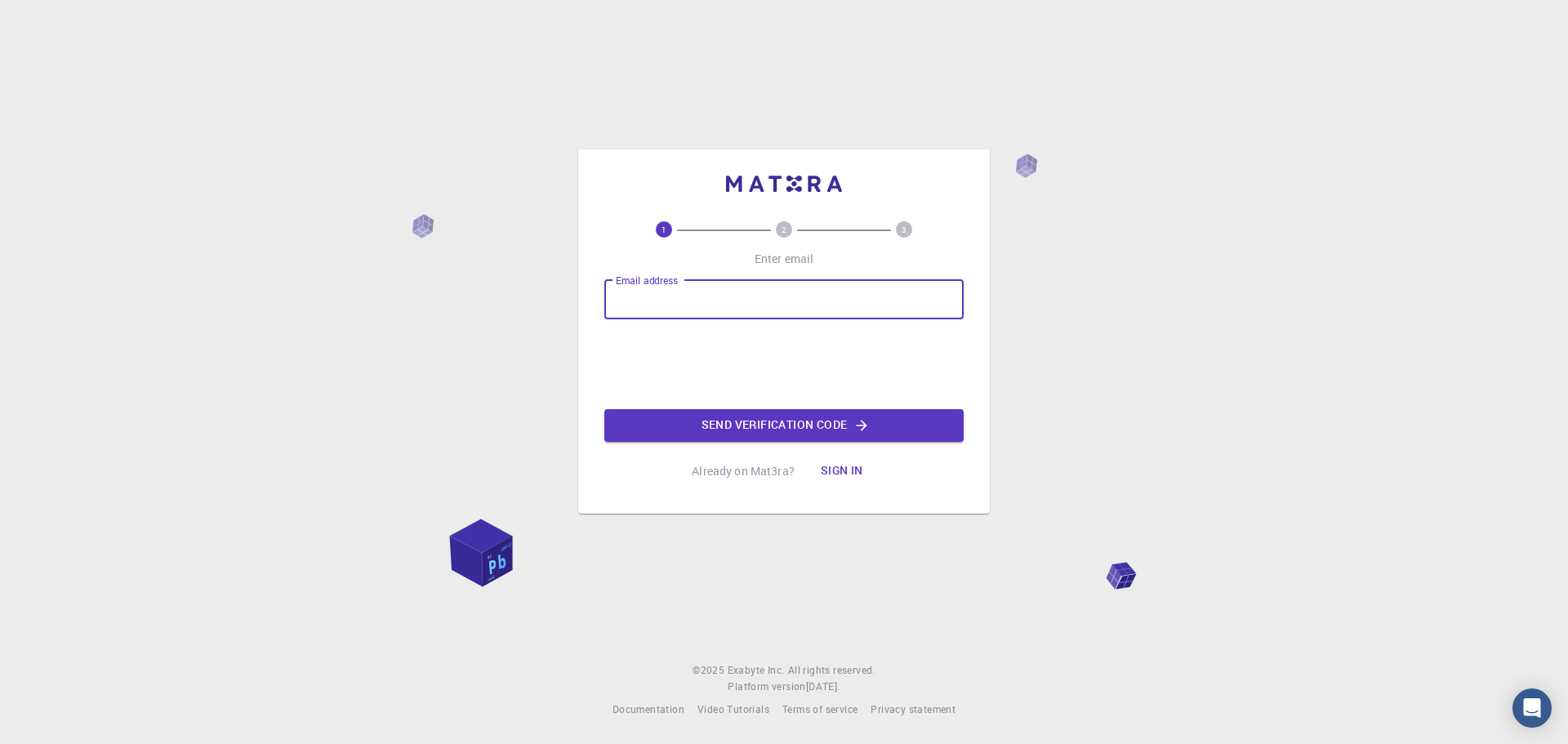
click at [630, 290] on input "Email address" at bounding box center [784, 300] width 359 height 39
type input "[EMAIL_ADDRESS][DOMAIN_NAME]"
click at [848, 427] on button "Send verification code" at bounding box center [784, 425] width 359 height 33
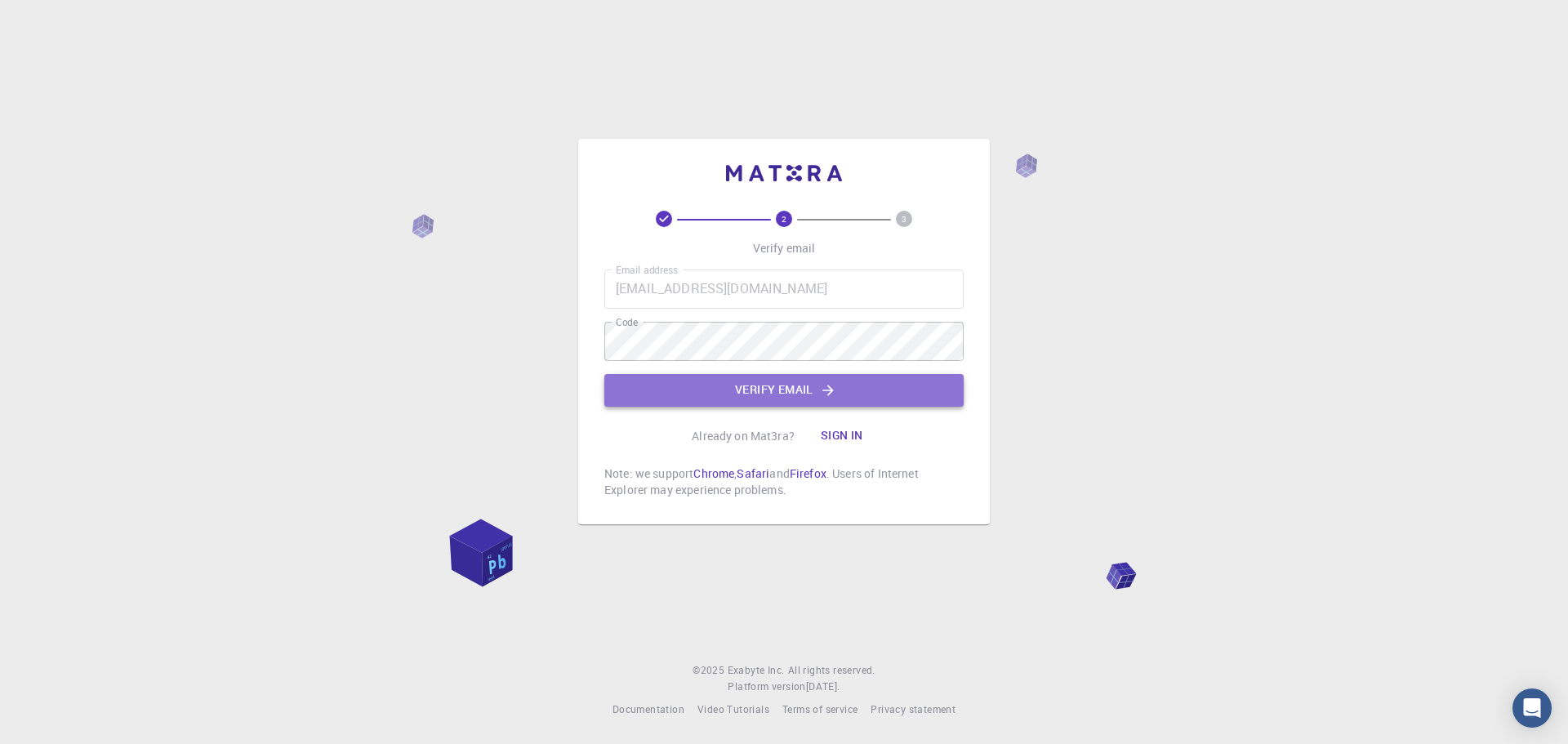
click at [750, 389] on button "Verify email" at bounding box center [784, 390] width 359 height 33
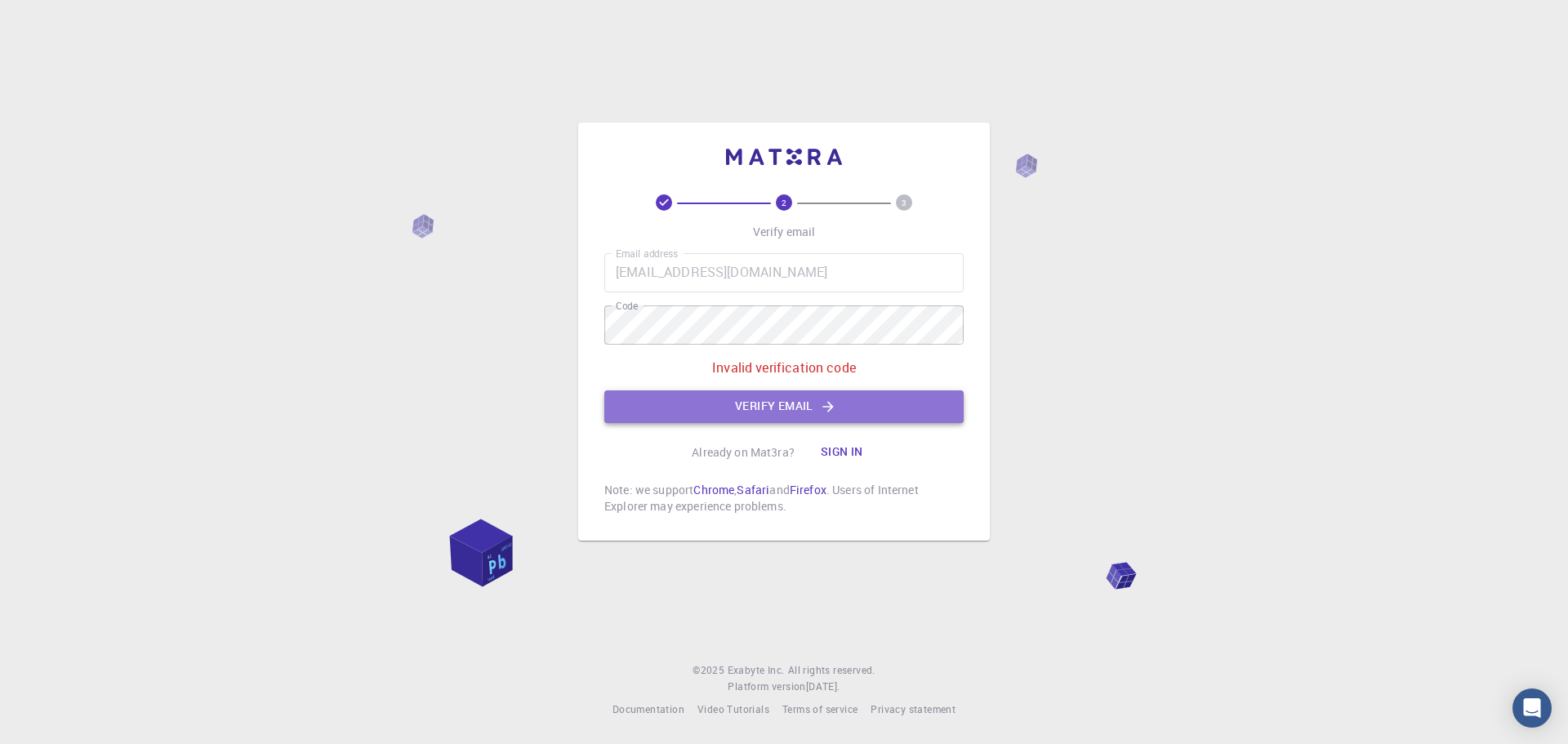
click at [747, 403] on button "Verify email" at bounding box center [784, 406] width 359 height 33
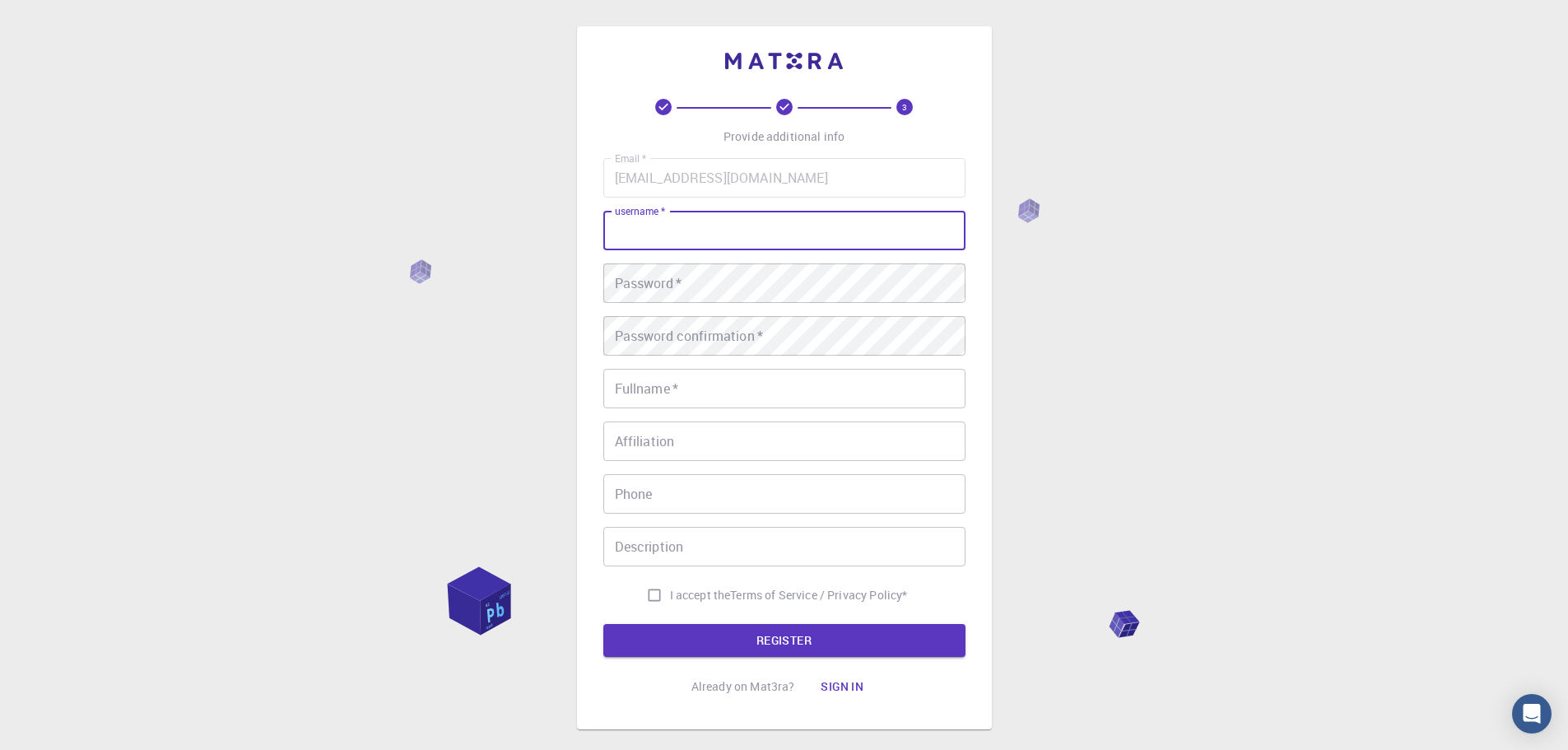
click at [759, 236] on input "username   *" at bounding box center [784, 231] width 362 height 40
type input "djsagud"
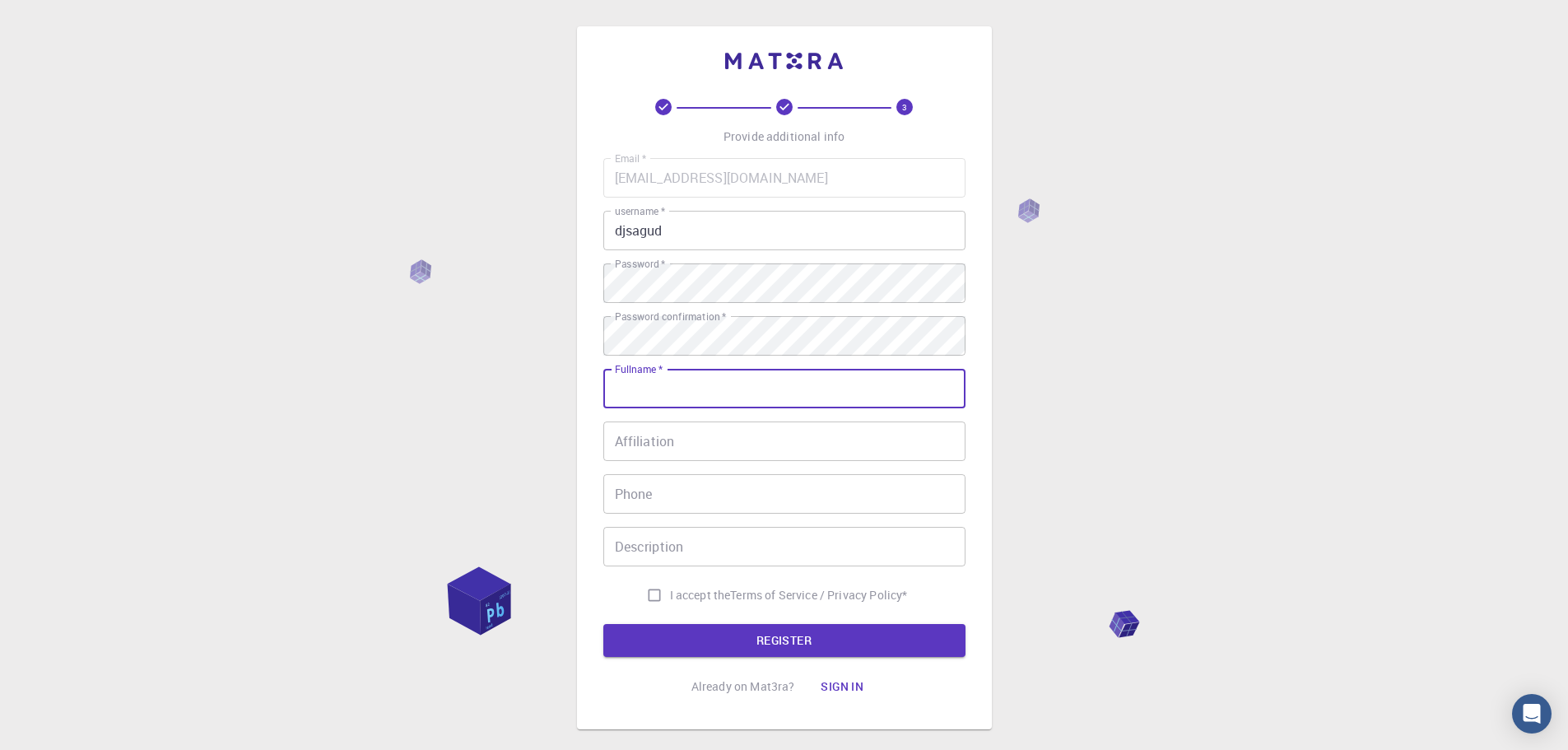
click at [677, 392] on input "Fullname   *" at bounding box center [784, 389] width 362 height 40
type input "[PERSON_NAME]"
type input "098487700"
click at [643, 595] on input "I accept the Terms of Service / Privacy Policy *" at bounding box center [654, 595] width 31 height 31
checkbox input "true"
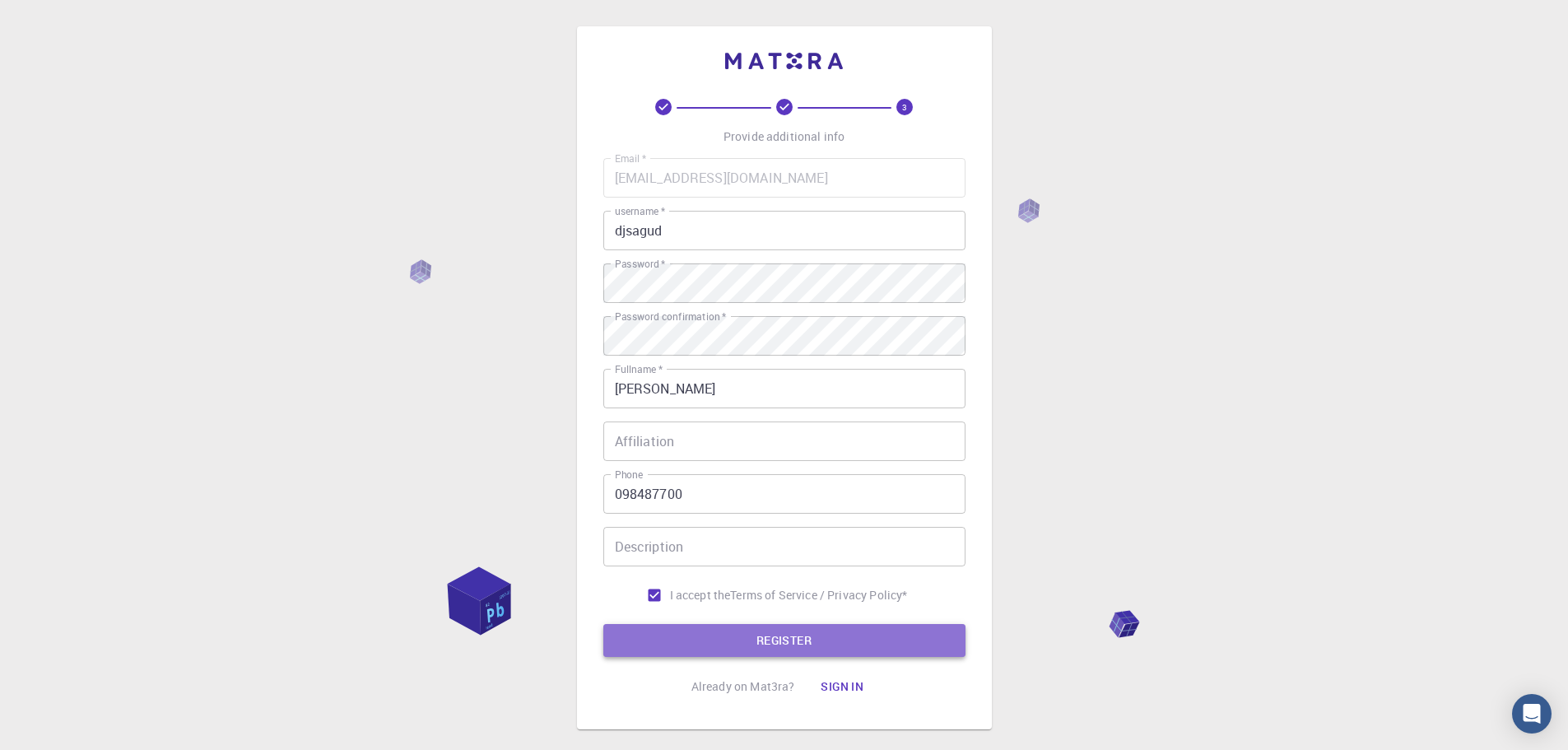
click at [765, 636] on button "REGISTER" at bounding box center [784, 640] width 362 height 33
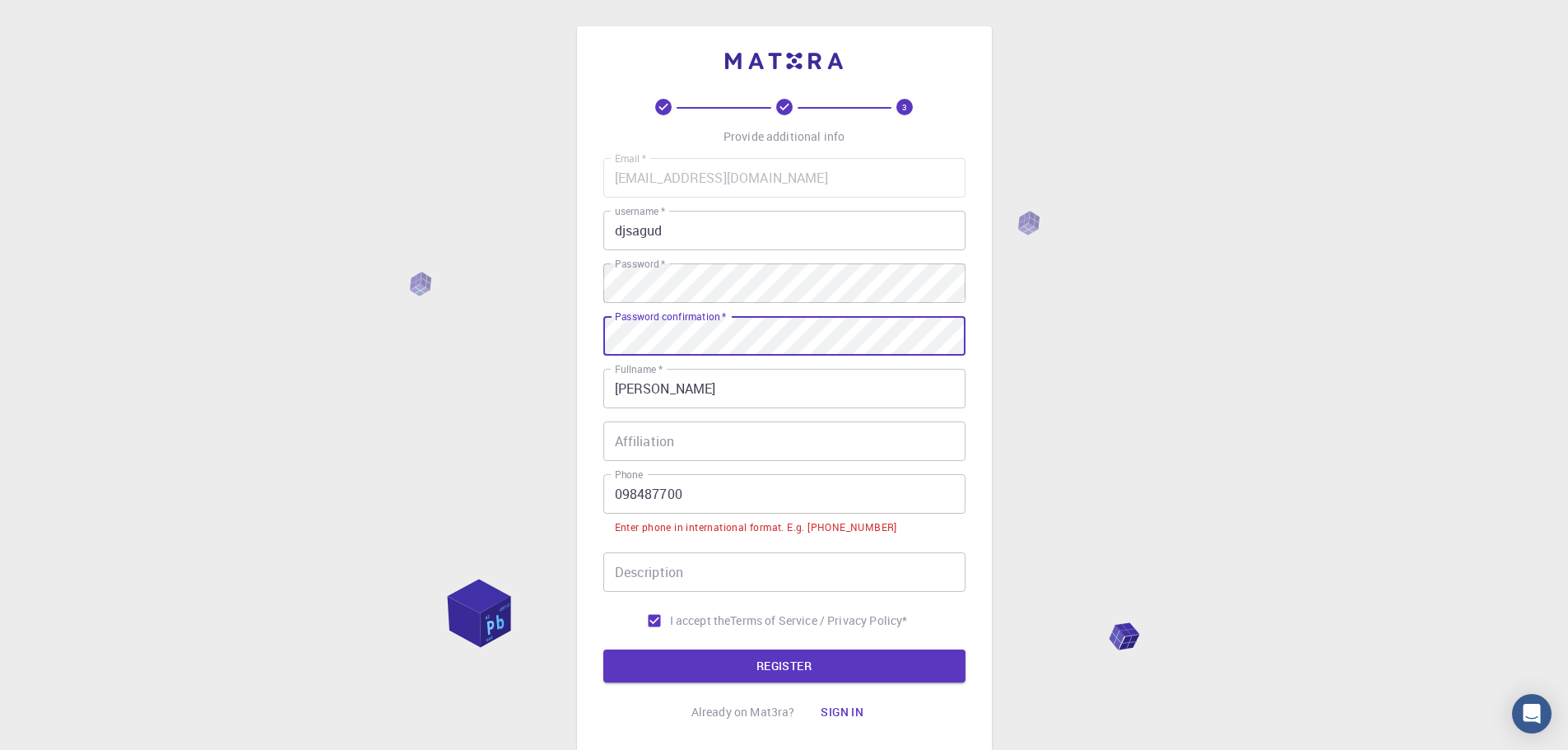
click at [617, 497] on input "098487700" at bounding box center [784, 494] width 362 height 40
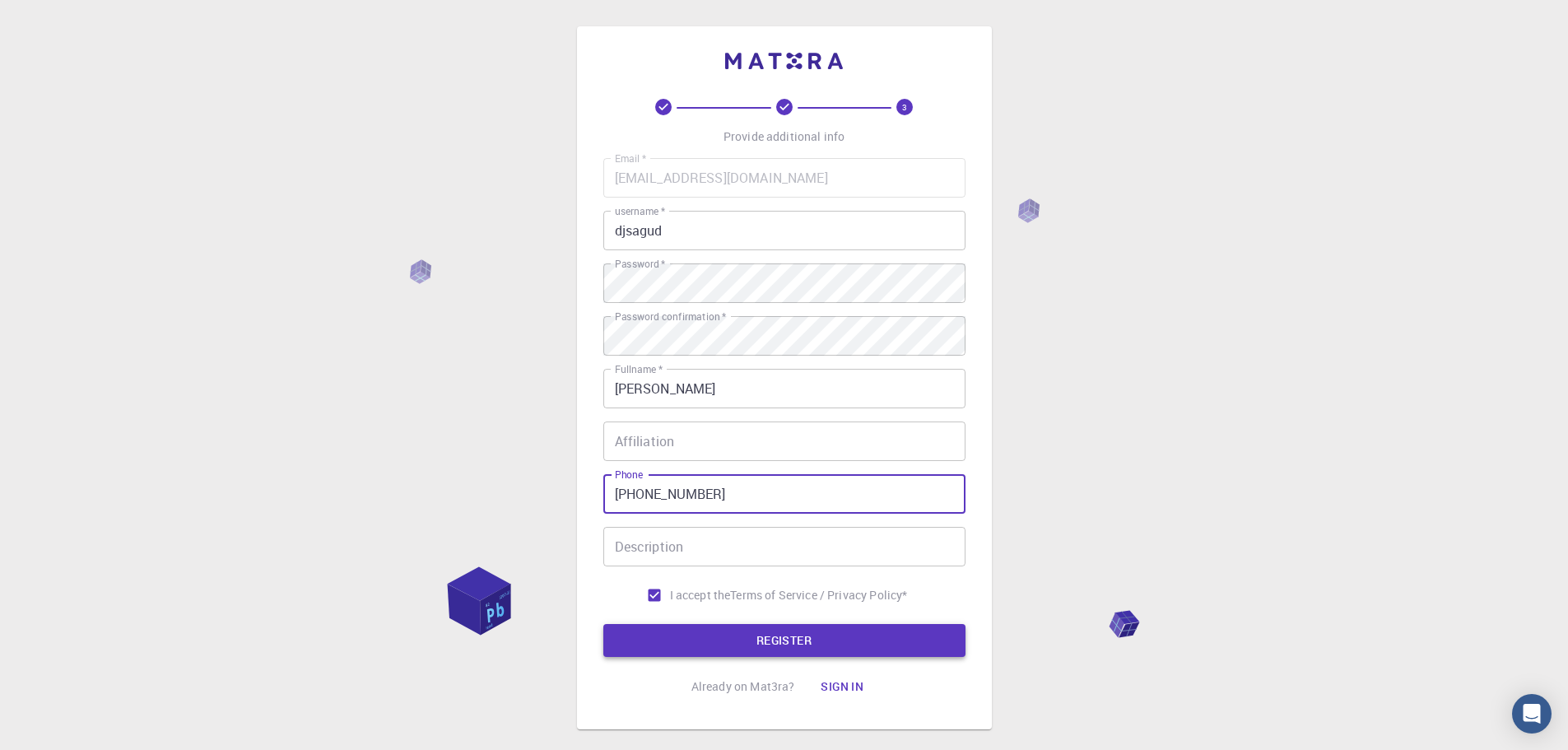
type input "[PHONE_NUMBER]"
click at [801, 634] on button "REGISTER" at bounding box center [784, 640] width 362 height 33
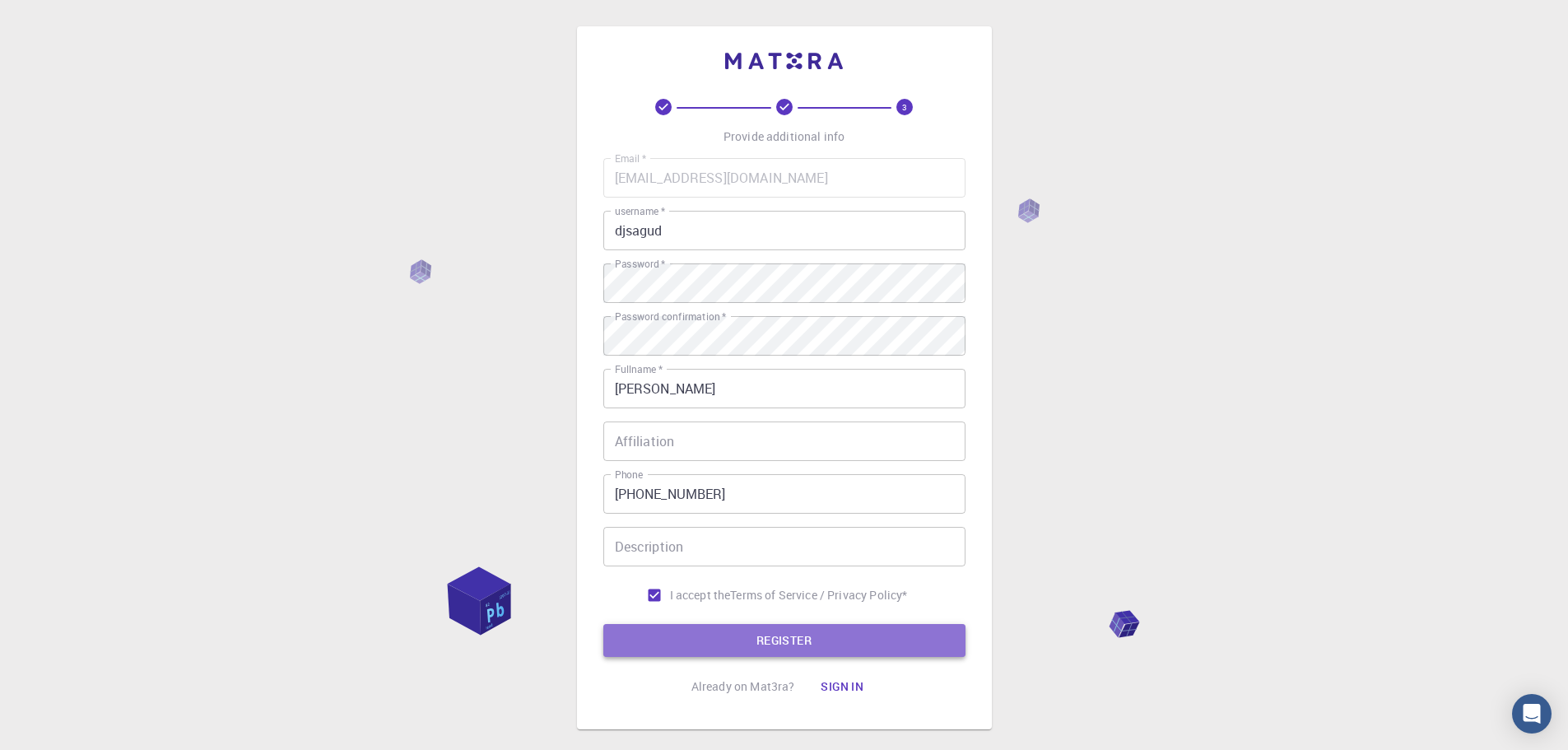
click at [805, 640] on button "REGISTER" at bounding box center [784, 640] width 362 height 33
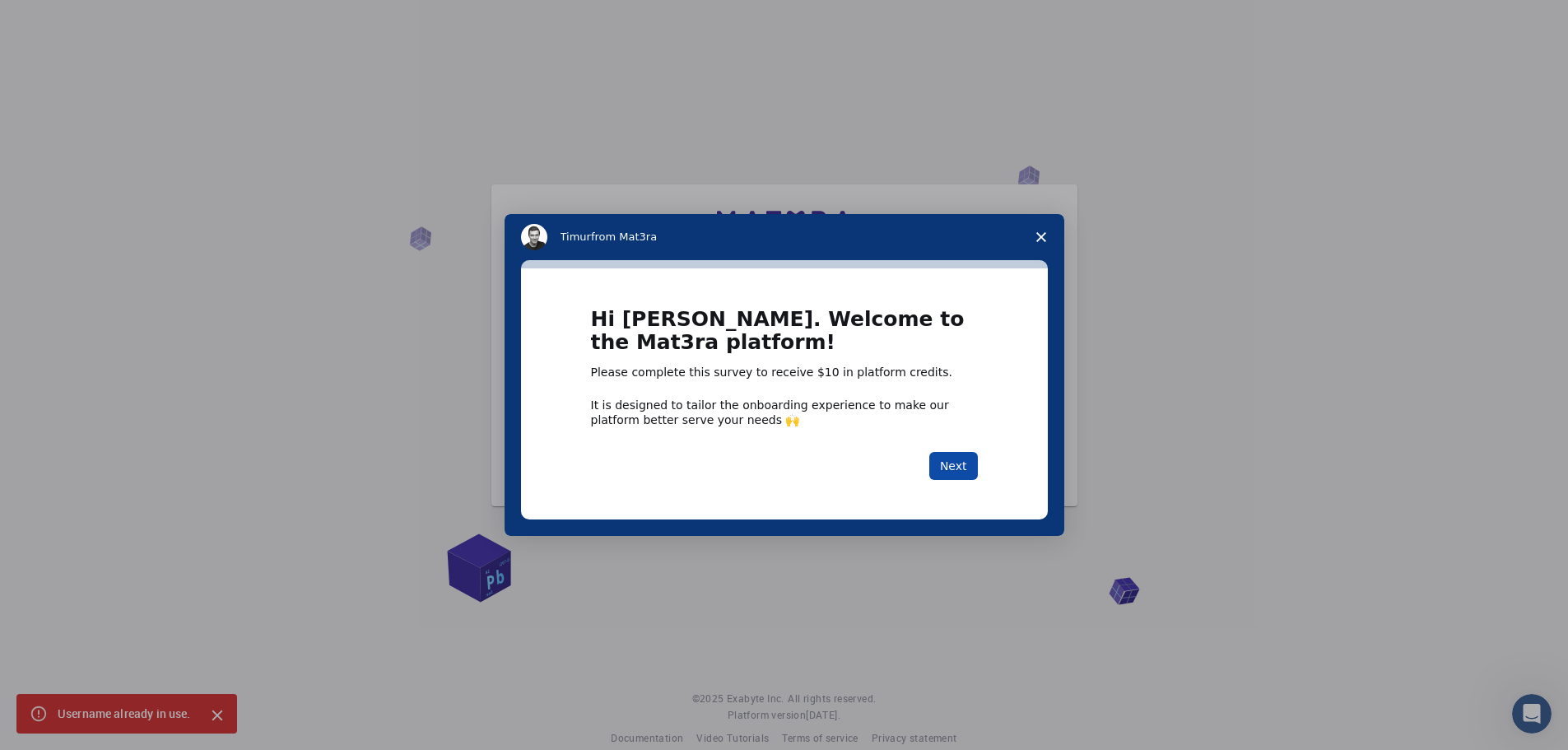
click at [971, 459] on button "Next" at bounding box center [954, 466] width 48 height 28
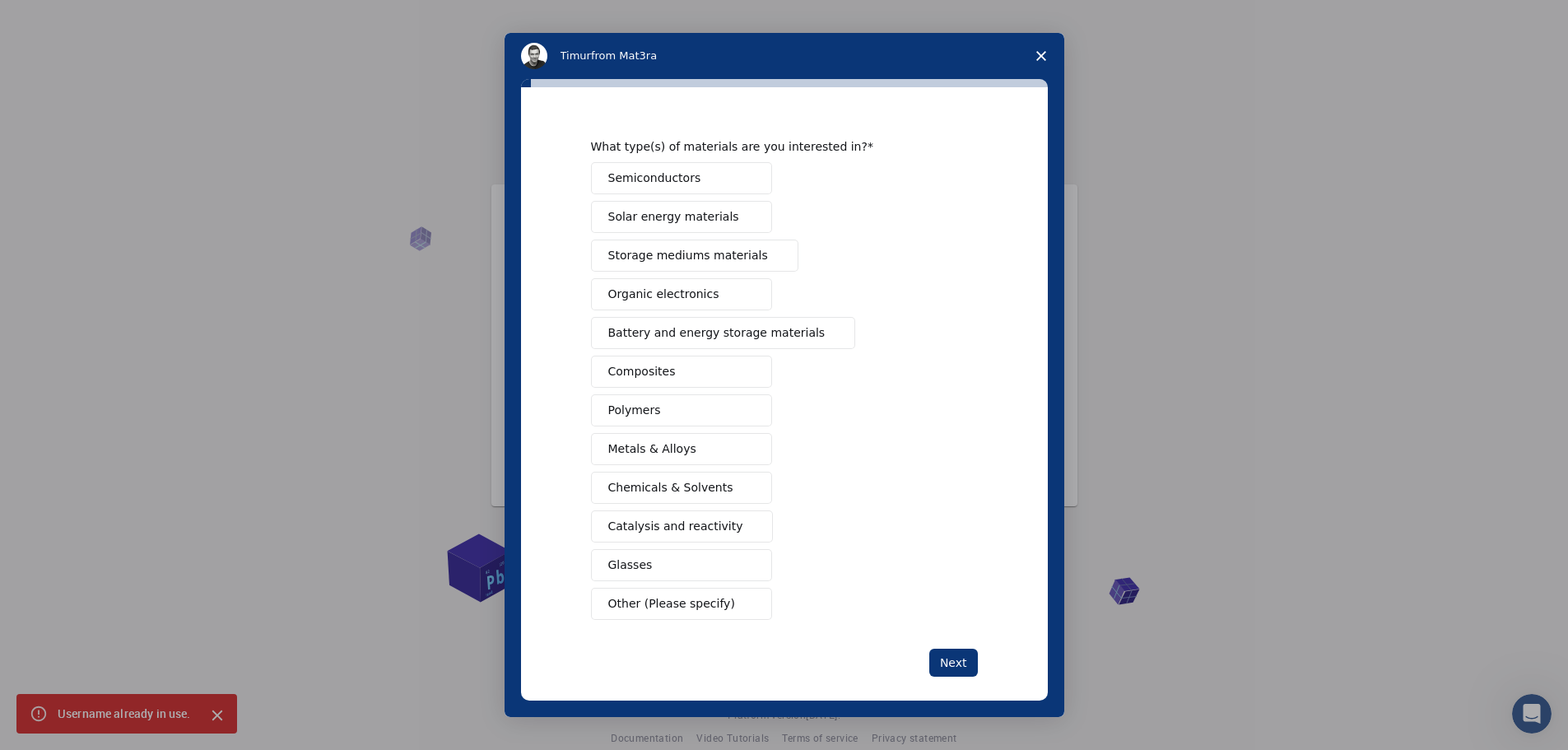
scroll to position [44, 0]
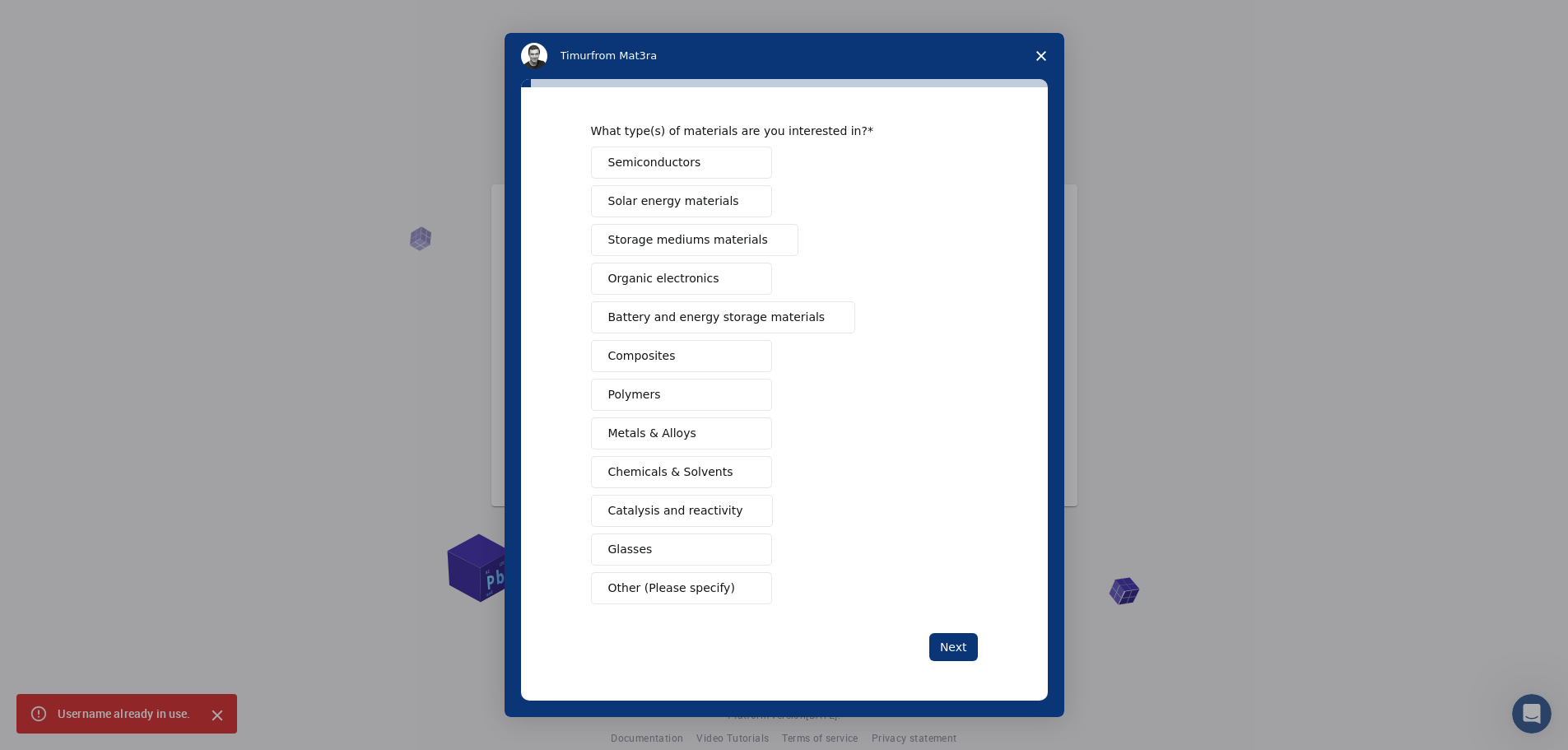
click at [660, 584] on span "Other (Please specify)" at bounding box center [671, 588] width 127 height 17
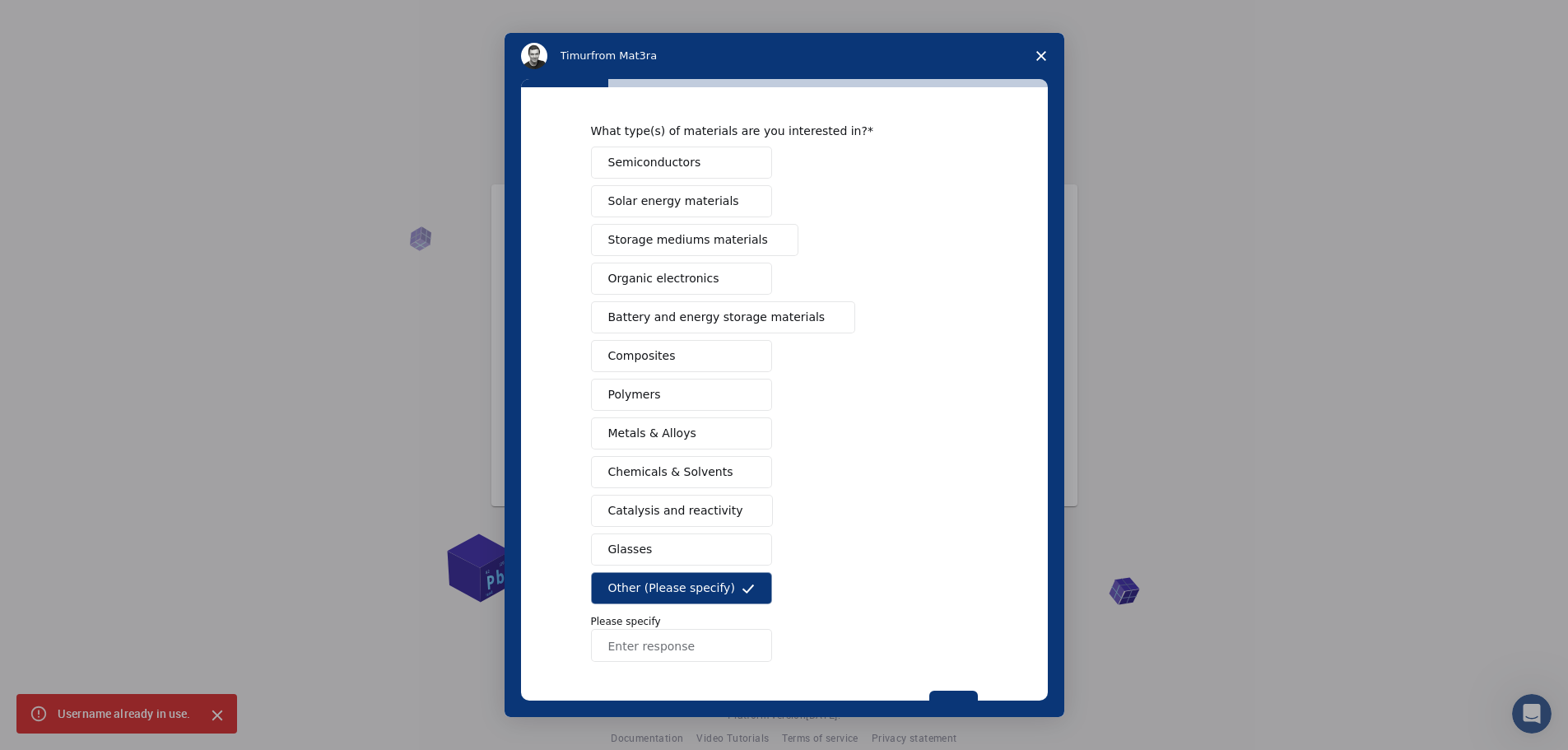
click at [638, 647] on input "Enter response" at bounding box center [682, 645] width 181 height 33
click at [1051, 48] on span "Close survey" at bounding box center [1041, 55] width 46 height 46
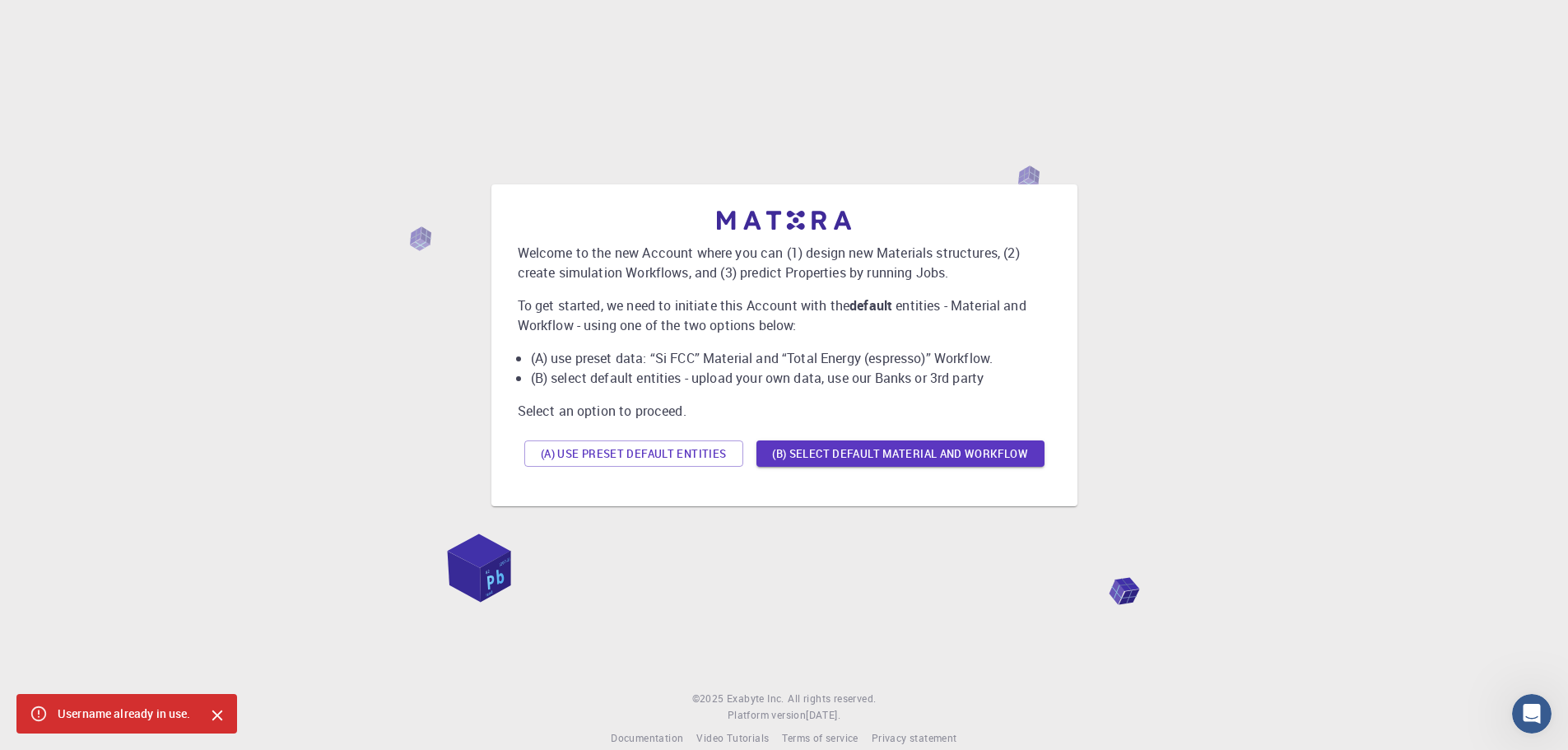
click at [1318, 110] on div "Welcome to the new Account where you can (1) design new Materials structures, (…" at bounding box center [784, 345] width 1528 height 599
